Goal: Answer question/provide support

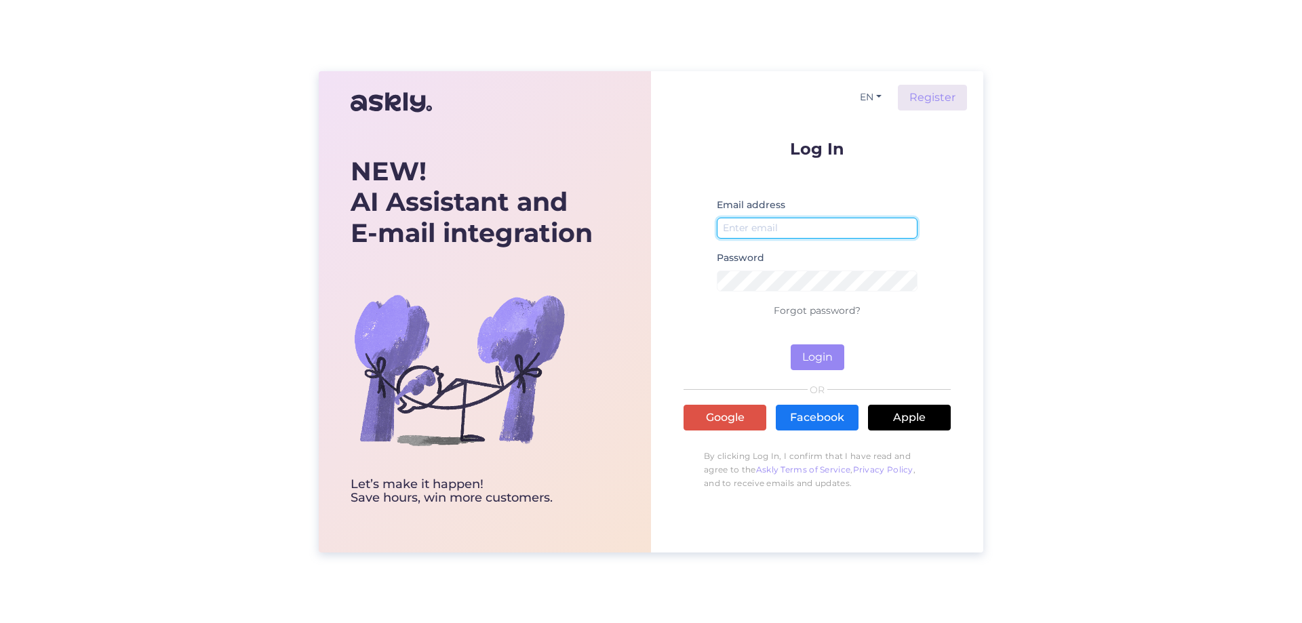
drag, startPoint x: 827, startPoint y: 226, endPoint x: 828, endPoint y: 236, distance: 10.2
click at [827, 226] on input "email" at bounding box center [817, 228] width 201 height 21
type input "[EMAIL_ADDRESS][DOMAIN_NAME]"
click at [775, 267] on div "Password" at bounding box center [817, 276] width 201 height 53
click at [714, 412] on link "Google" at bounding box center [725, 418] width 83 height 26
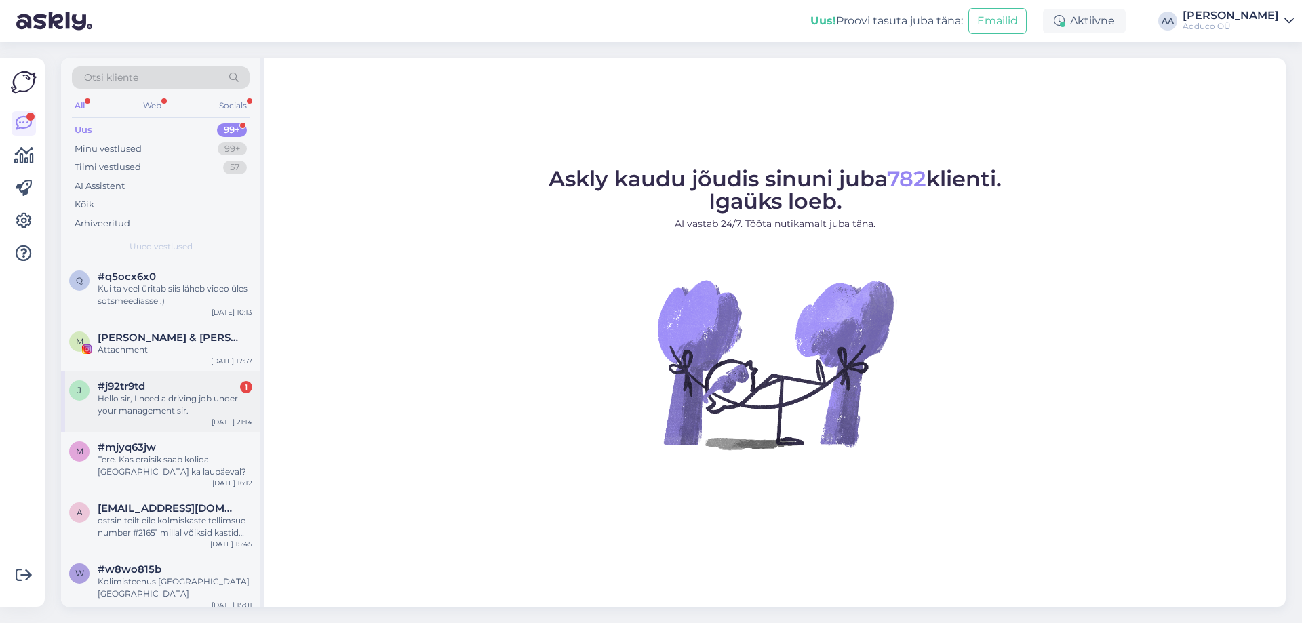
drag, startPoint x: 188, startPoint y: 390, endPoint x: 220, endPoint y: 387, distance: 32.0
click at [189, 390] on div "#j92tr9td 1" at bounding box center [175, 387] width 155 height 12
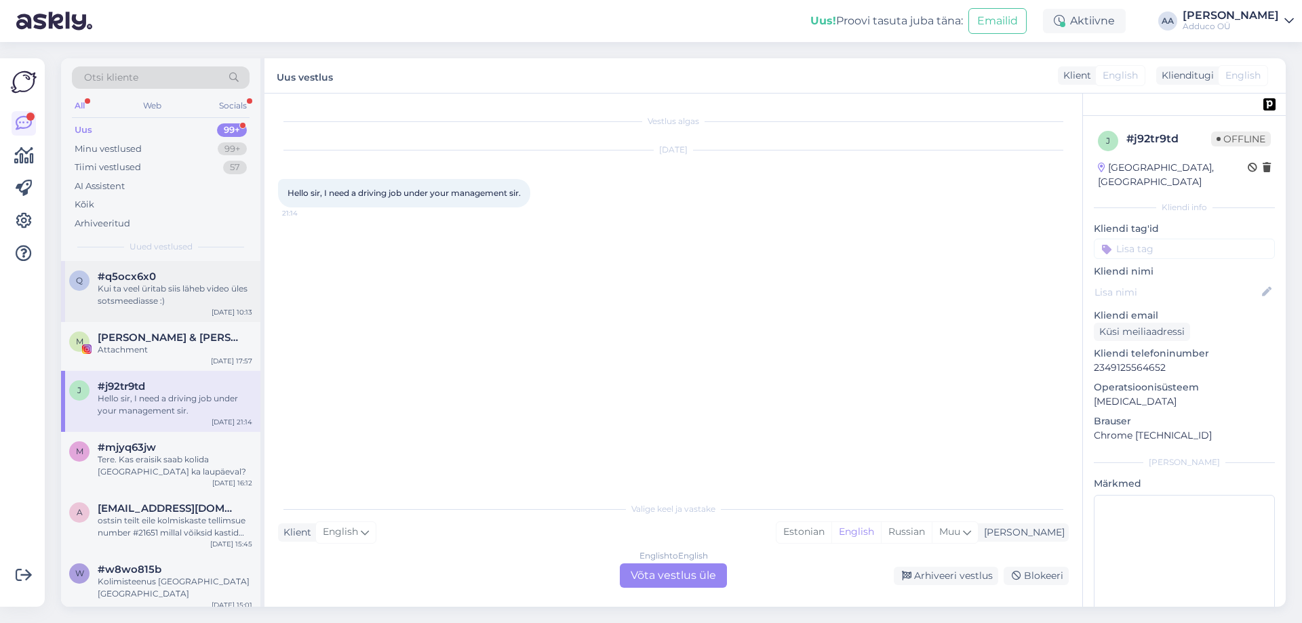
click at [153, 292] on div "Kui ta veel üritab siis läheb video üles sotsmeediasse :)" at bounding box center [175, 295] width 155 height 24
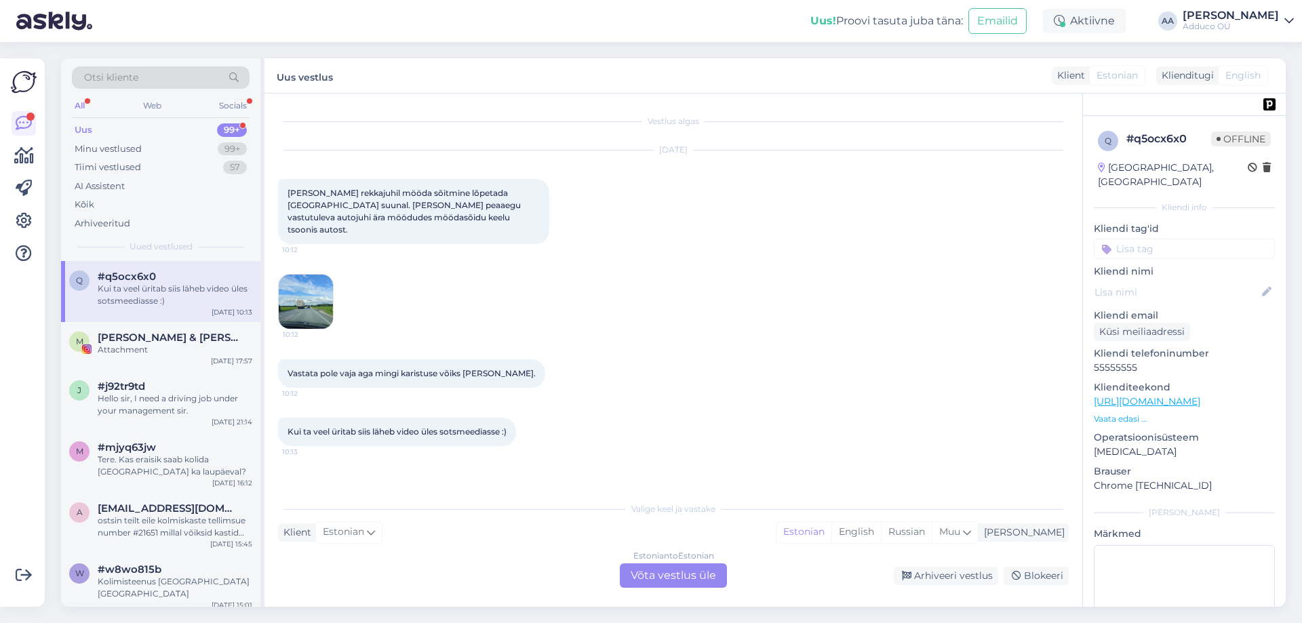
click at [301, 286] on img at bounding box center [306, 302] width 54 height 54
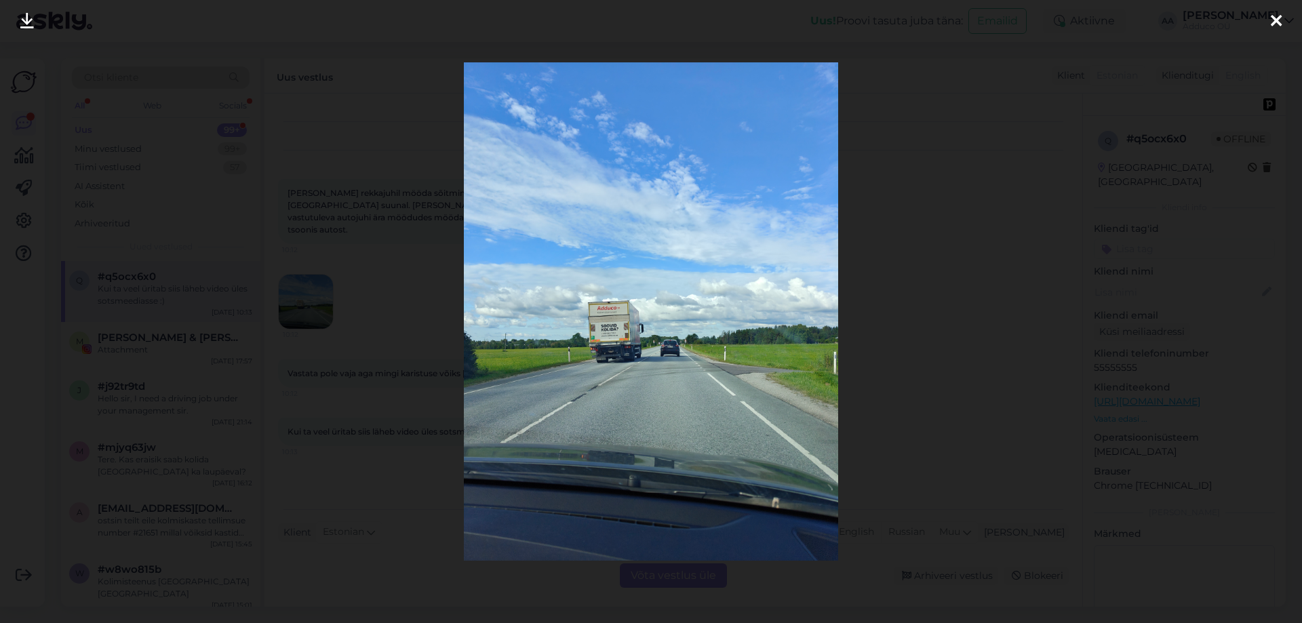
click at [1273, 20] on icon at bounding box center [1276, 22] width 11 height 18
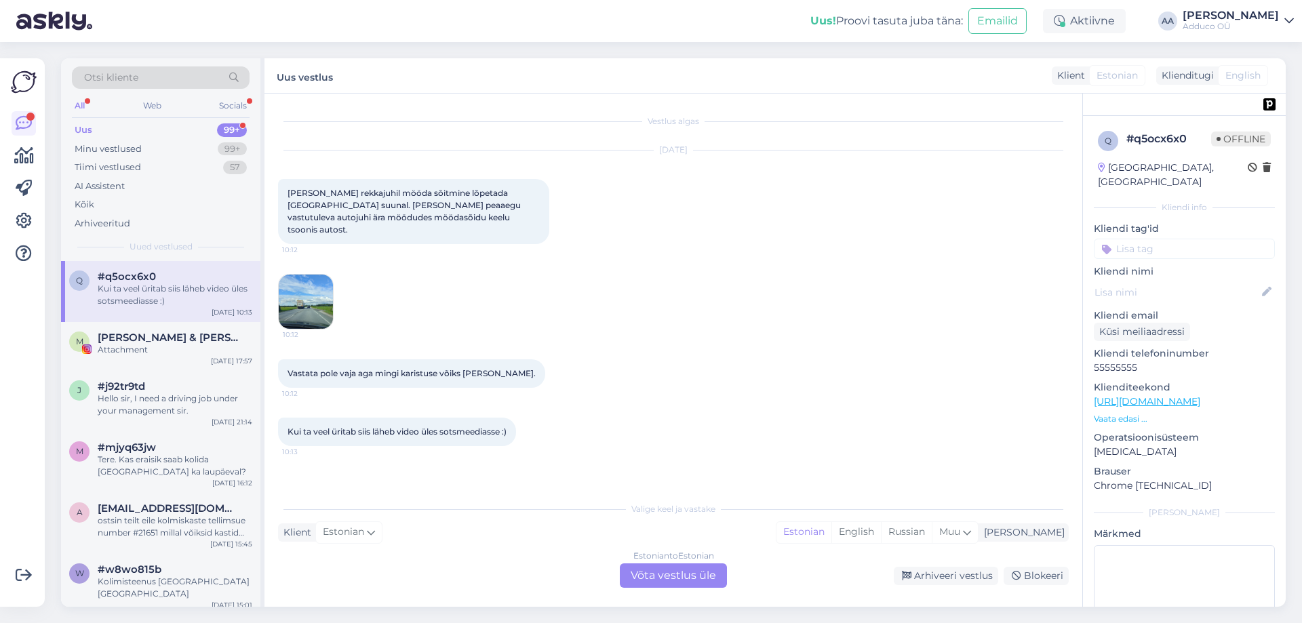
click at [315, 302] on img at bounding box center [306, 302] width 54 height 54
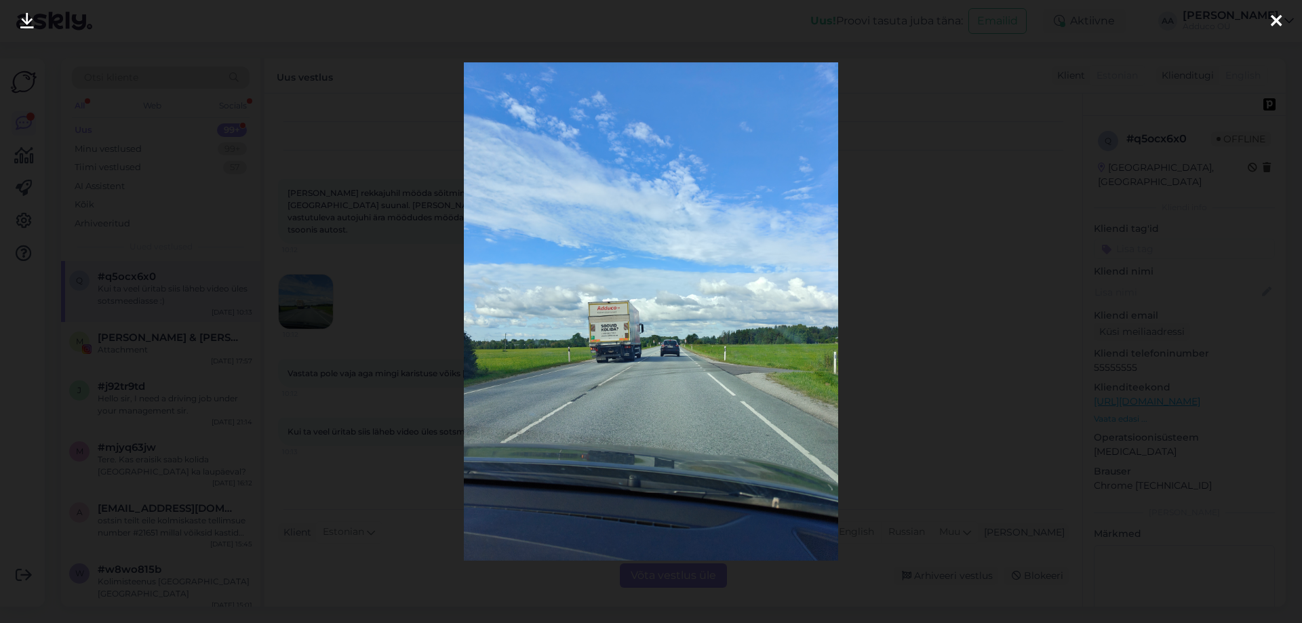
drag, startPoint x: 1281, startPoint y: 20, endPoint x: 1259, endPoint y: 41, distance: 30.7
click at [1280, 20] on icon at bounding box center [1276, 22] width 11 height 18
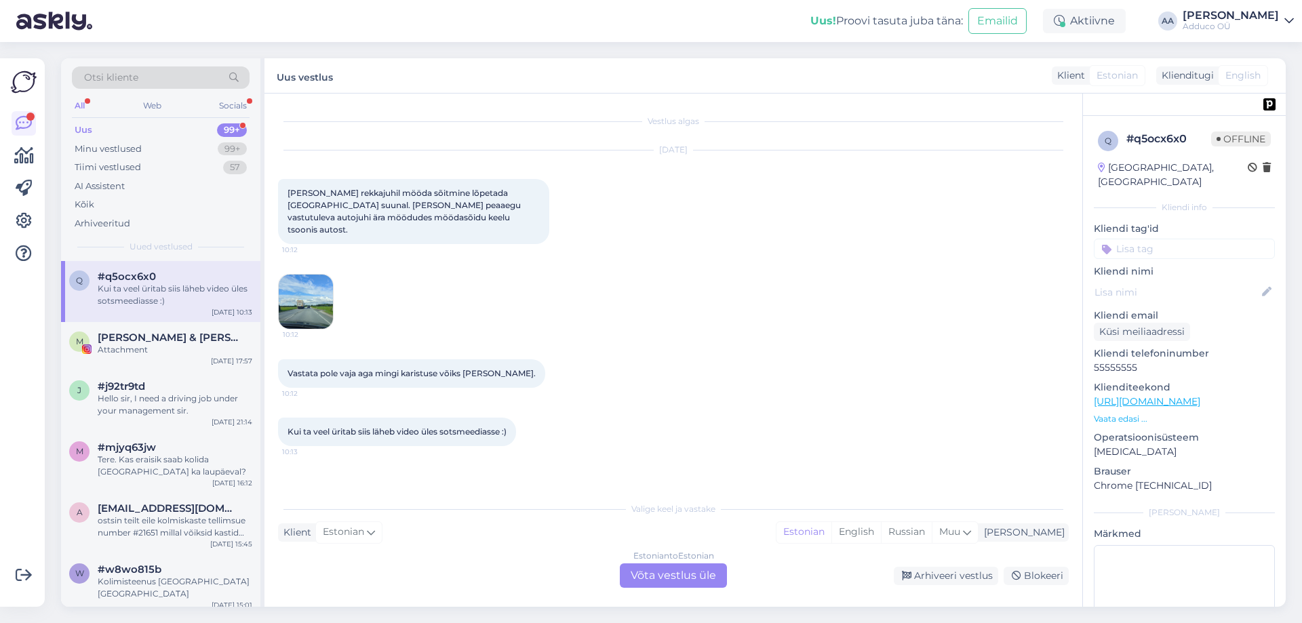
click at [721, 574] on div "Estonian to Estonian Võta vestlus üle" at bounding box center [673, 576] width 107 height 24
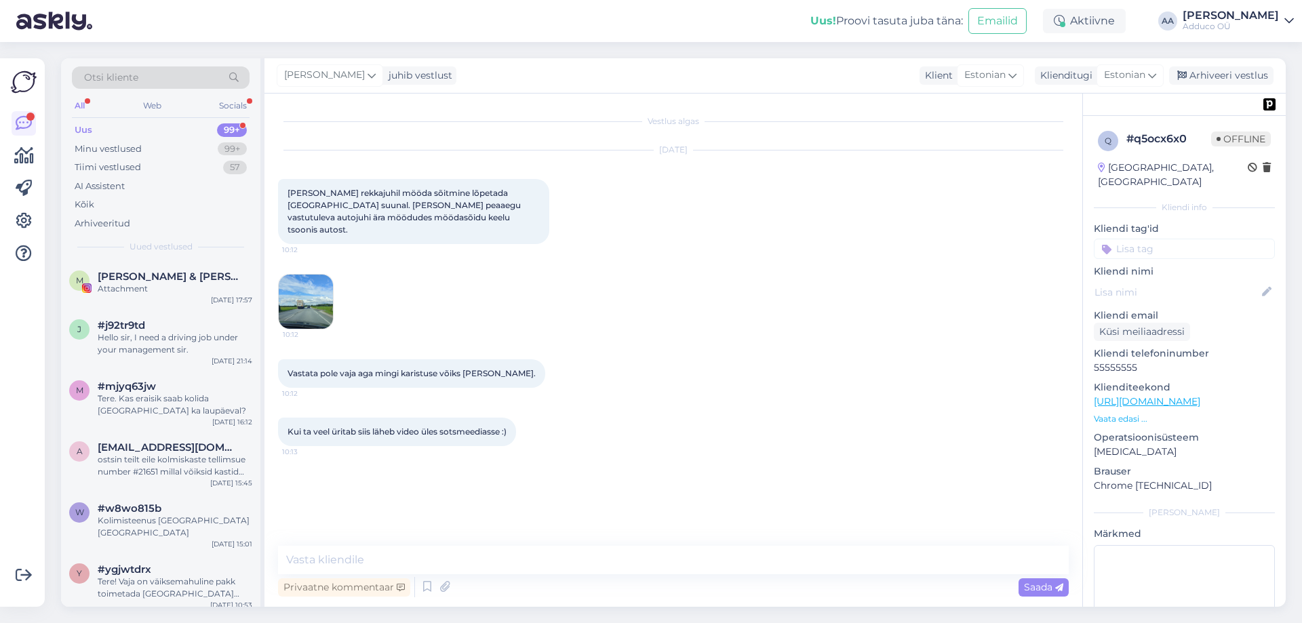
click at [524, 589] on div "Privaatne kommentaar Saada" at bounding box center [673, 588] width 791 height 26
click at [535, 553] on textarea at bounding box center [673, 560] width 791 height 28
click at [355, 554] on textarea at bounding box center [673, 560] width 791 height 28
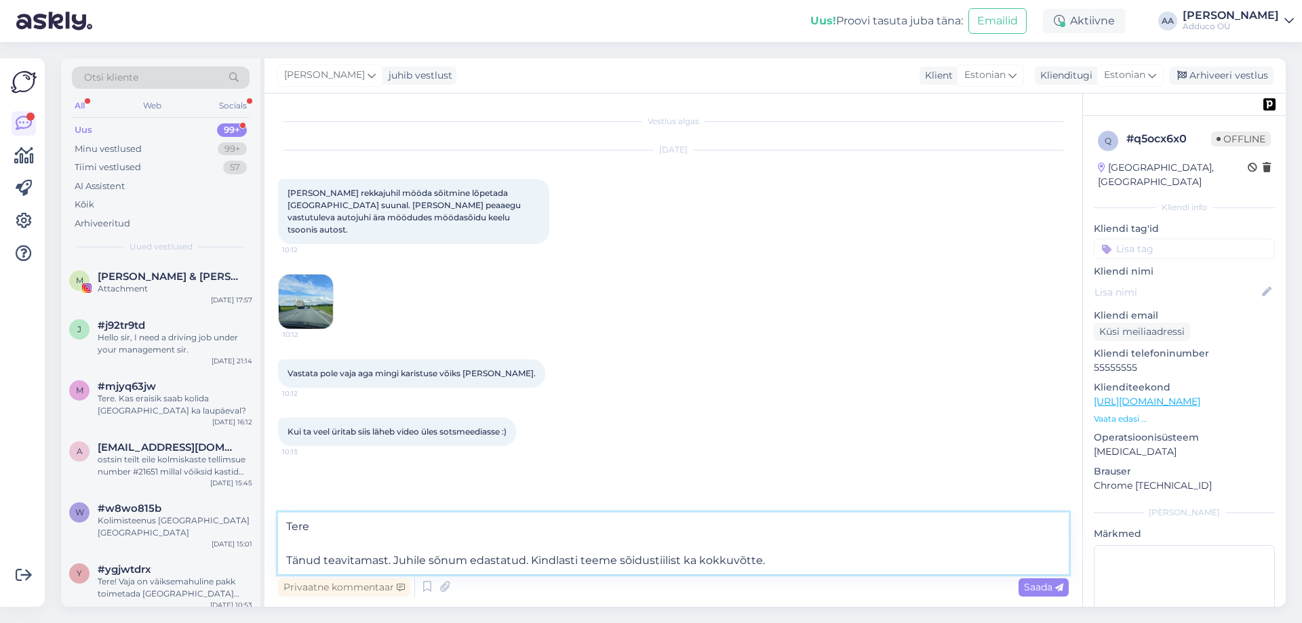
click at [425, 559] on textarea "Tere Tänud teavitamast. Juhile sõnum edastatud. Kindlasti teeme sõidustiilist k…" at bounding box center [673, 544] width 791 height 62
type textarea "Tere Tänud teavitamast. Juhile sõnum edastatud. Kindlasti teeme sõidustiilist k…"
drag, startPoint x: 1049, startPoint y: 581, endPoint x: 1096, endPoint y: 603, distance: 52.5
click at [1049, 581] on div "Saada" at bounding box center [1044, 588] width 50 height 18
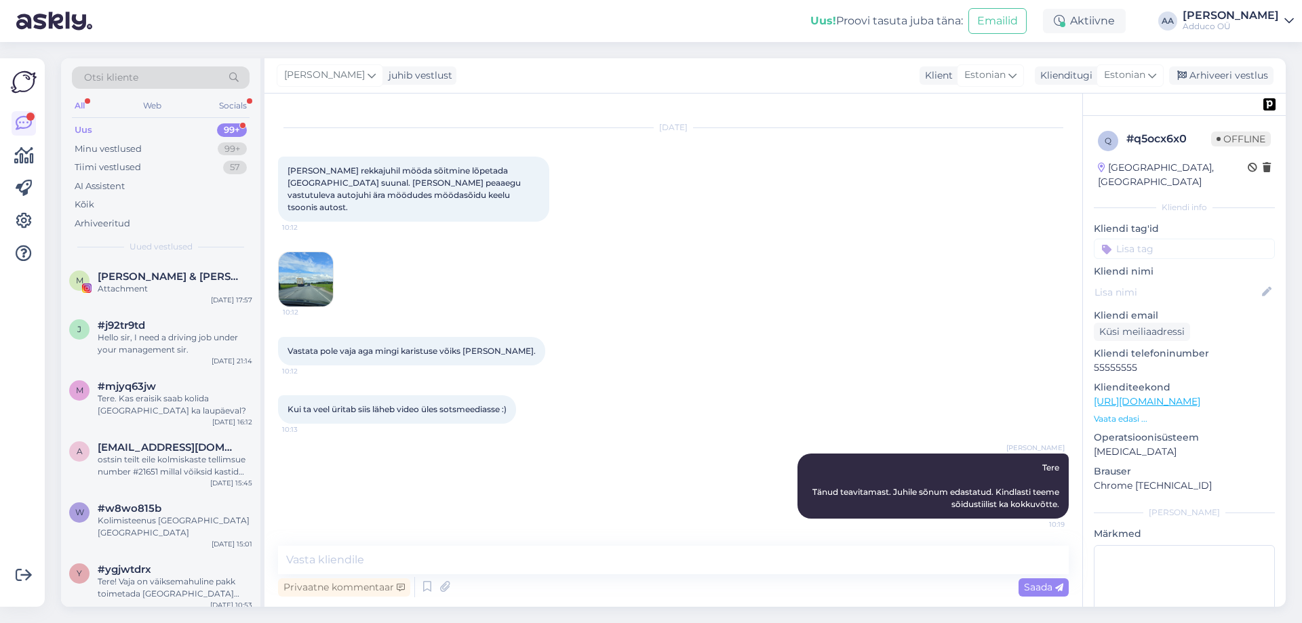
scroll to position [10, 0]
